Goal: Information Seeking & Learning: Learn about a topic

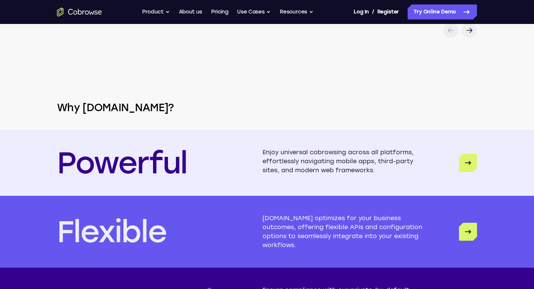
scroll to position [1888, 0]
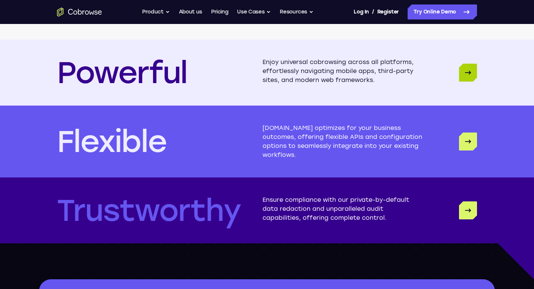
click at [467, 68] on link "Powerful" at bounding box center [468, 73] width 18 height 18
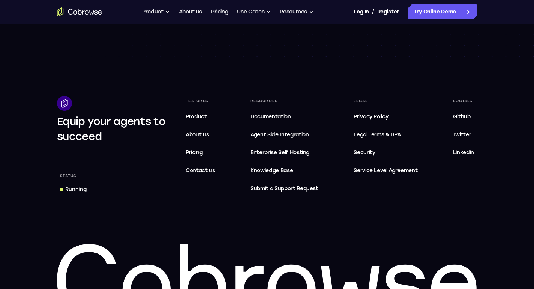
scroll to position [2316, 0]
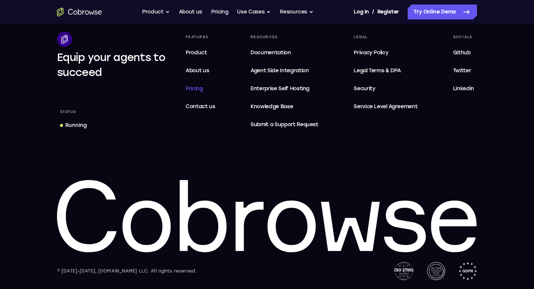
click at [201, 88] on span "Pricing" at bounding box center [194, 88] width 17 height 6
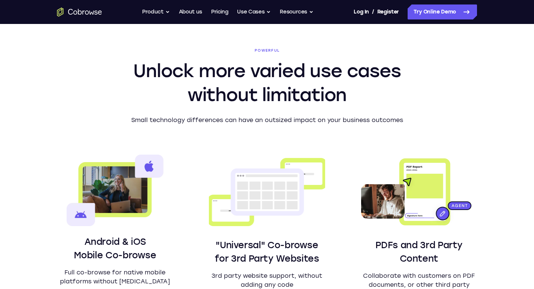
scroll to position [374, 0]
